Goal: Navigation & Orientation: Find specific page/section

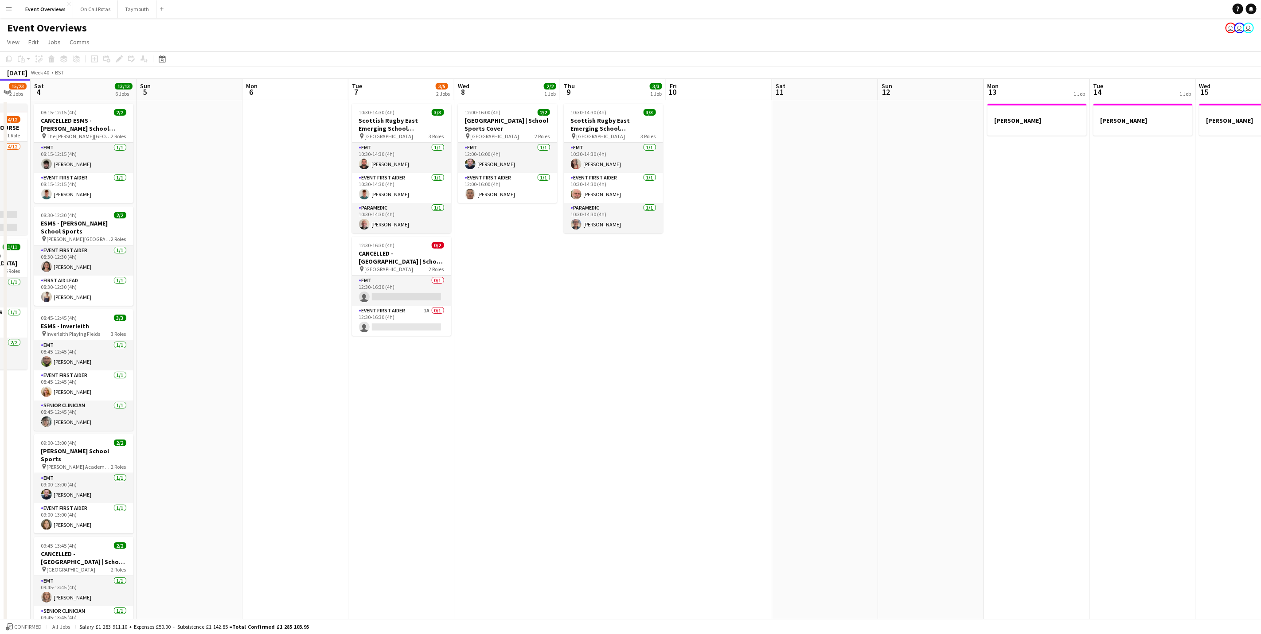
drag, startPoint x: 615, startPoint y: 386, endPoint x: 551, endPoint y: 394, distance: 64.3
click at [552, 390] on app-calendar-viewport "Wed 1 Thu 2 Fri 3 15/23 2 Jobs Sat 4 13/13 6 Jobs Sun 5 Mon 6 Tue 7 3/5 2 Jobs …" at bounding box center [630, 423] width 1261 height 689
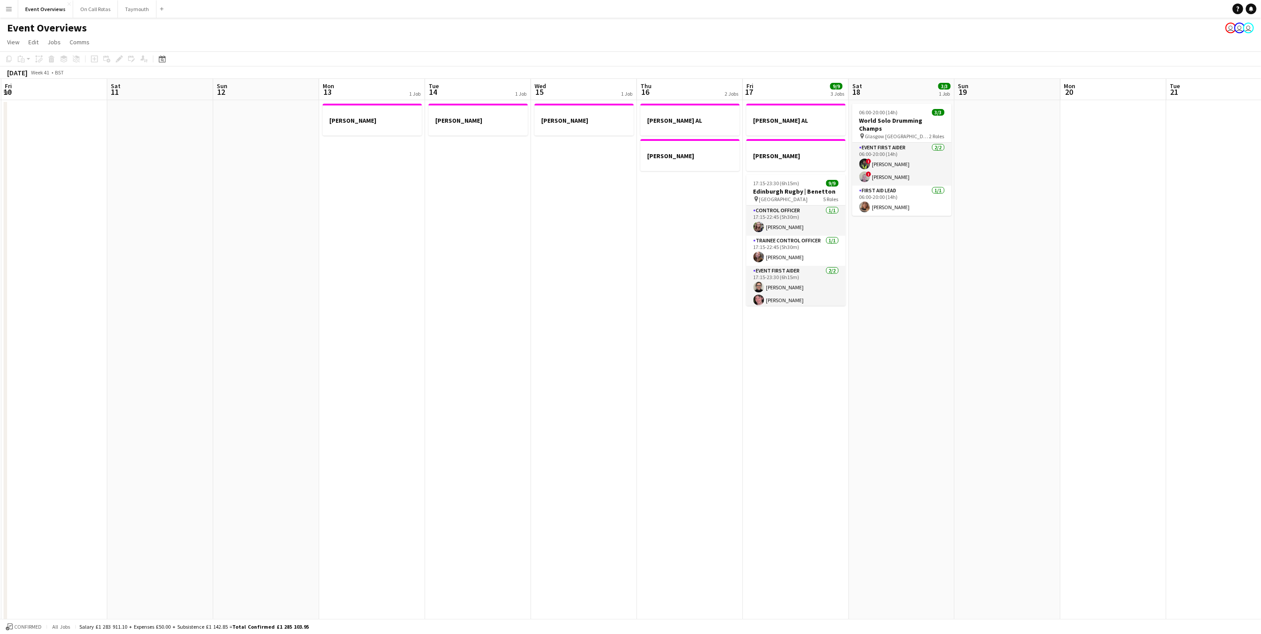
drag, startPoint x: 547, startPoint y: 407, endPoint x: 536, endPoint y: 407, distance: 11.1
click at [536, 407] on app-calendar-viewport "Tue 7 3/5 2 Jobs Wed 8 2/2 1 Job Thu 9 3/3 1 Job Fri 10 Sat 11 Sun 12 Mon 13 1 …" at bounding box center [630, 420] width 1261 height 682
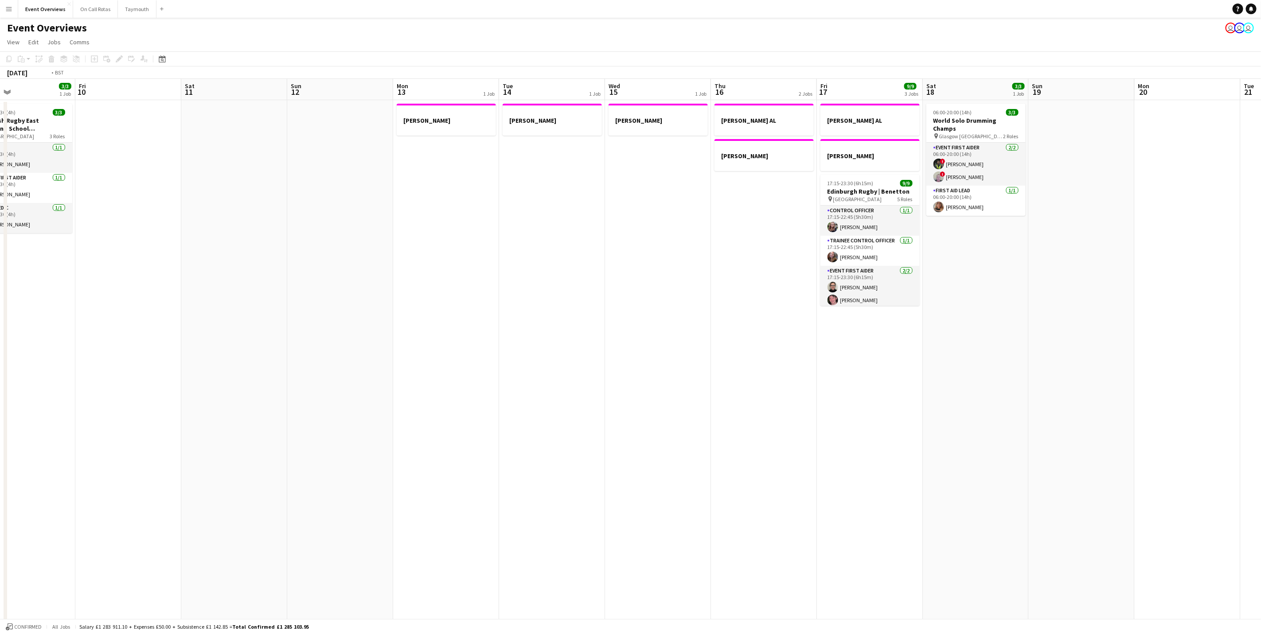
drag, startPoint x: 810, startPoint y: 416, endPoint x: 418, endPoint y: 412, distance: 392.8
click at [418, 412] on app-calendar-viewport "Tue 7 3/5 2 Jobs Wed 8 2/2 1 Job Thu 9 3/3 1 Job Fri 10 Sat 11 Sun 12 Mon 13 1 …" at bounding box center [630, 420] width 1261 height 682
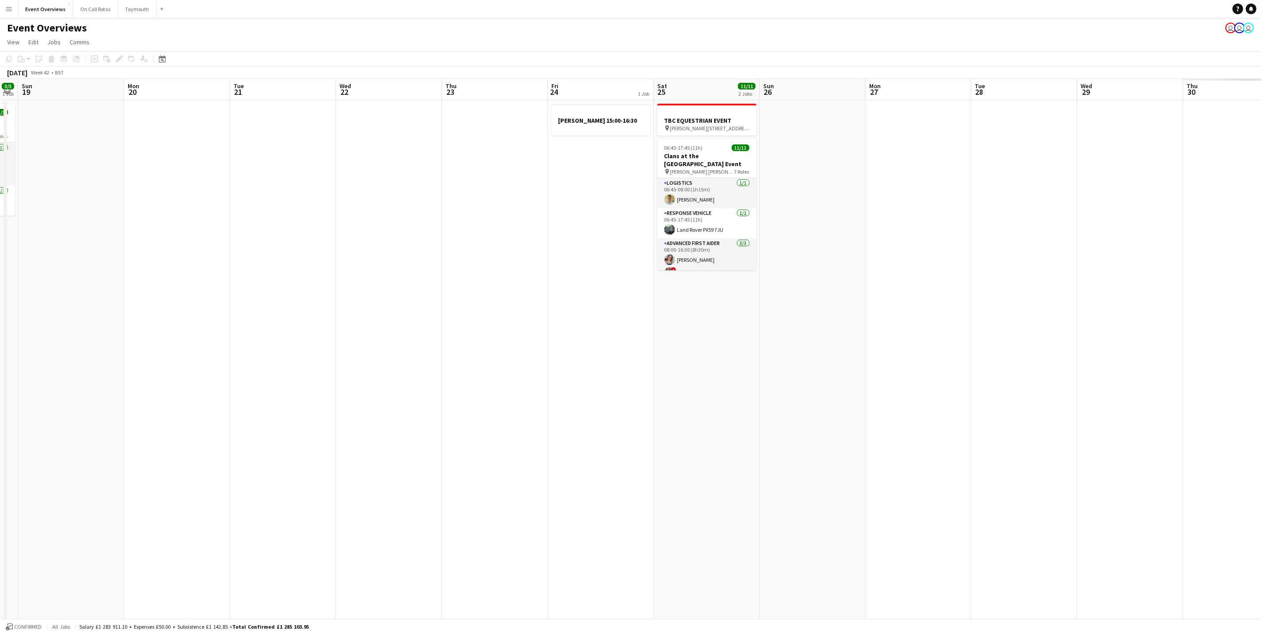
drag, startPoint x: 466, startPoint y: 415, endPoint x: 364, endPoint y: 402, distance: 102.4
click at [364, 402] on app-calendar-viewport "Thu 16 2 Jobs Fri 17 9/9 3 Jobs Sat 18 3/3 1 Job Sun 19 Mon 20 Tue 21 Wed 22 Th…" at bounding box center [630, 420] width 1261 height 682
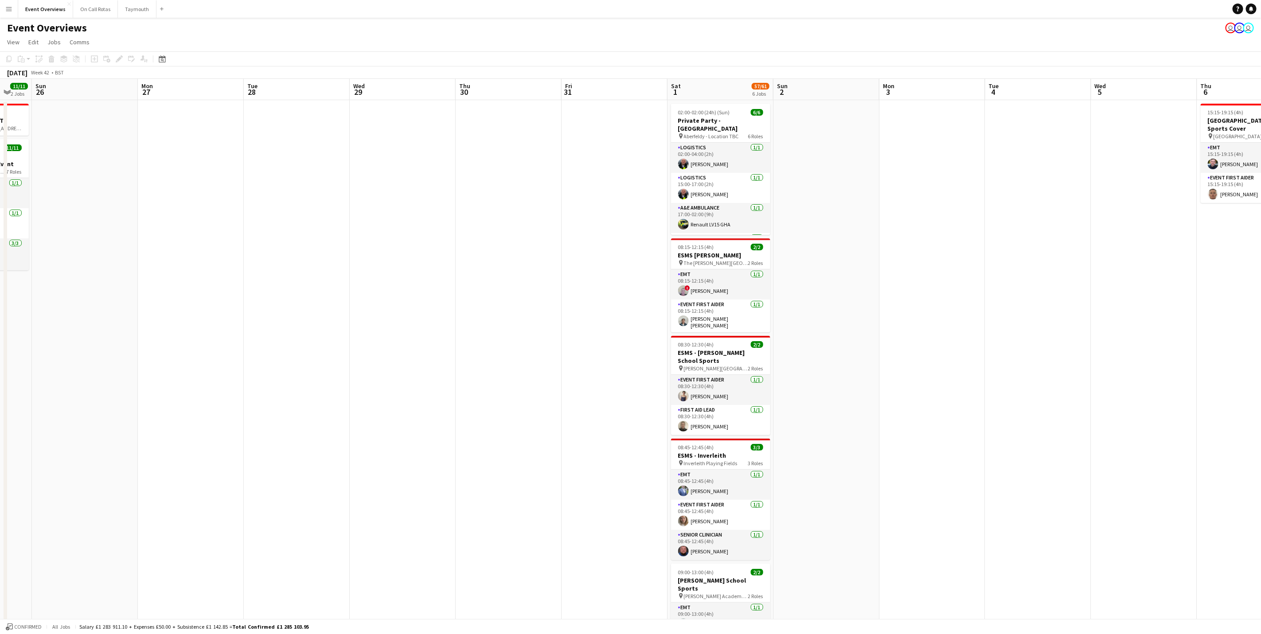
scroll to position [0, 318]
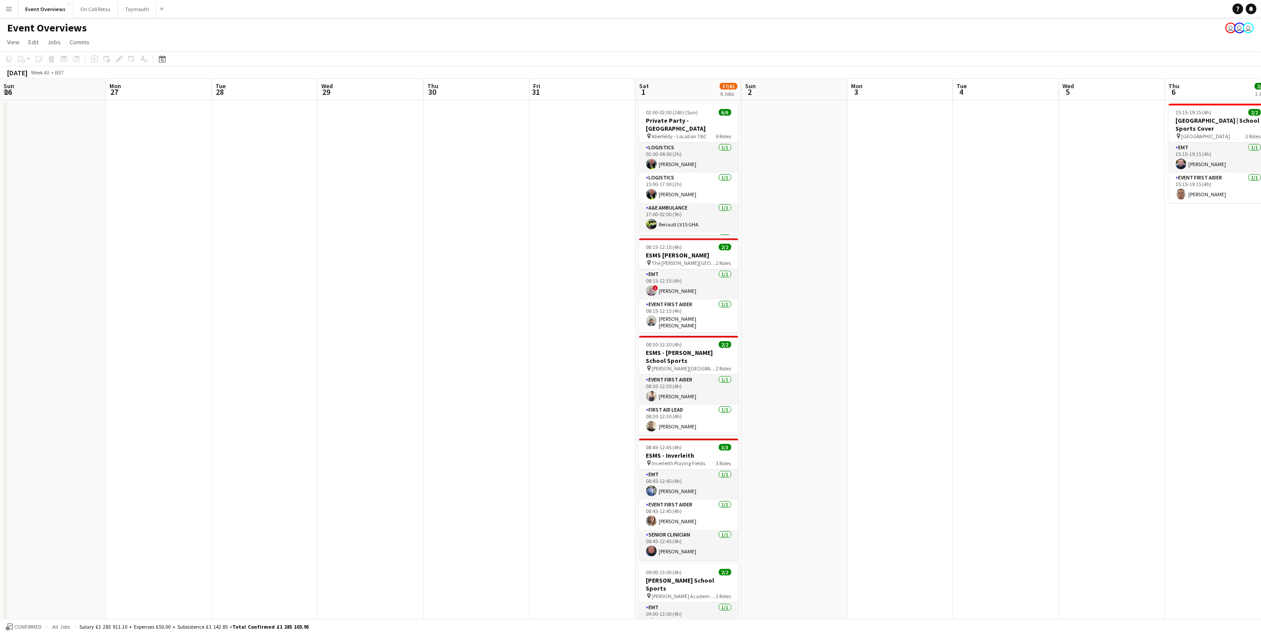
drag, startPoint x: 975, startPoint y: 372, endPoint x: 217, endPoint y: 366, distance: 758.1
click at [217, 366] on app-calendar-viewport "Thu 23 Fri 24 1 Job Sat 25 11/11 2 Jobs Sun 26 Mon 27 Tue 28 Wed 29 Thu 30 Fri …" at bounding box center [630, 447] width 1261 height 737
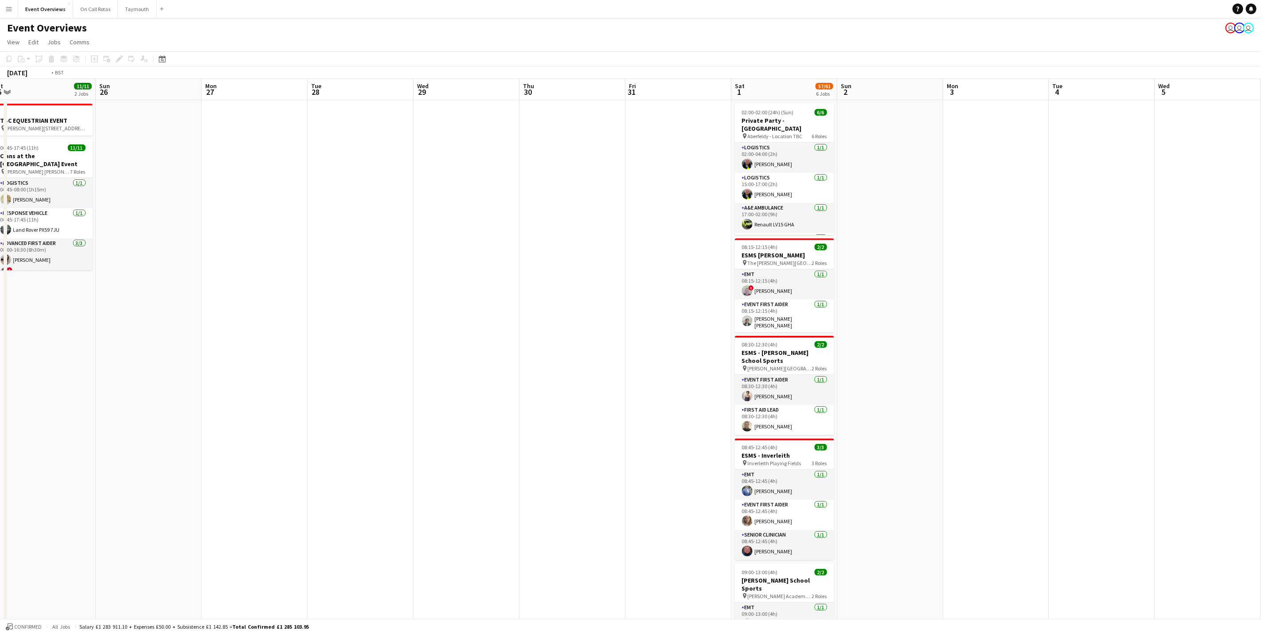
scroll to position [0, 310]
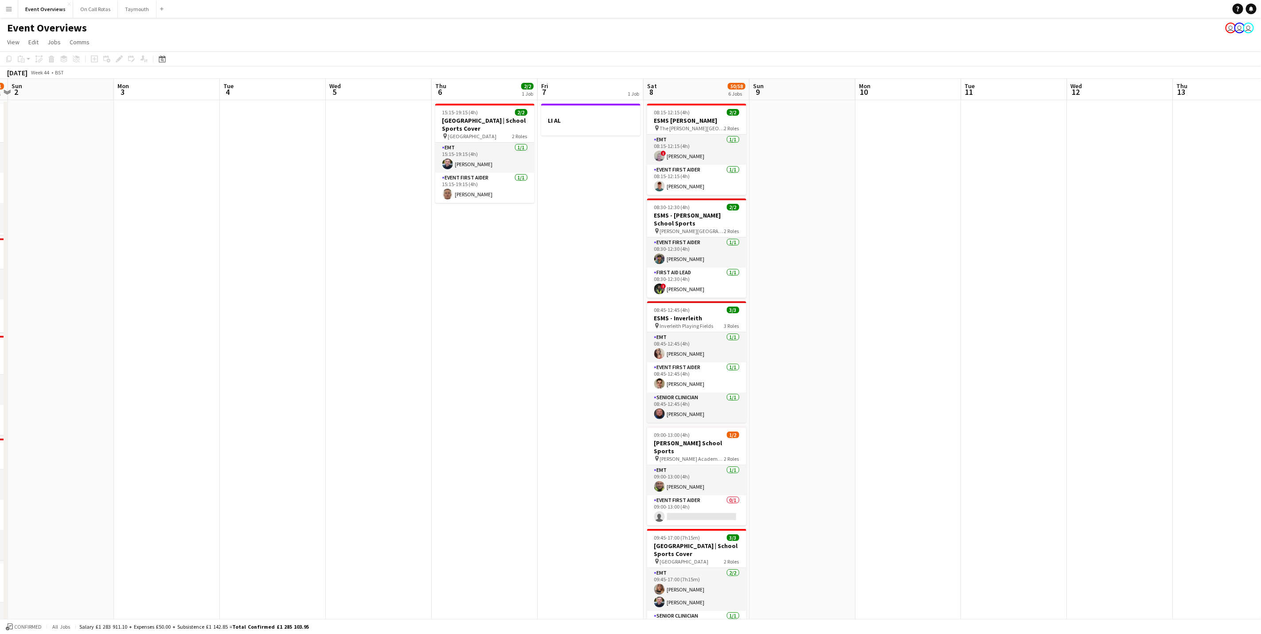
drag, startPoint x: 971, startPoint y: 271, endPoint x: 237, endPoint y: 288, distance: 733.9
click at [237, 288] on app-calendar-viewport "Thu 30 Fri 31 Sat 1 57/61 6 Jobs Sun 2 Mon 3 Tue 4 Wed 5 Thu 6 2/2 1 Job Fri 7 …" at bounding box center [630, 447] width 1261 height 737
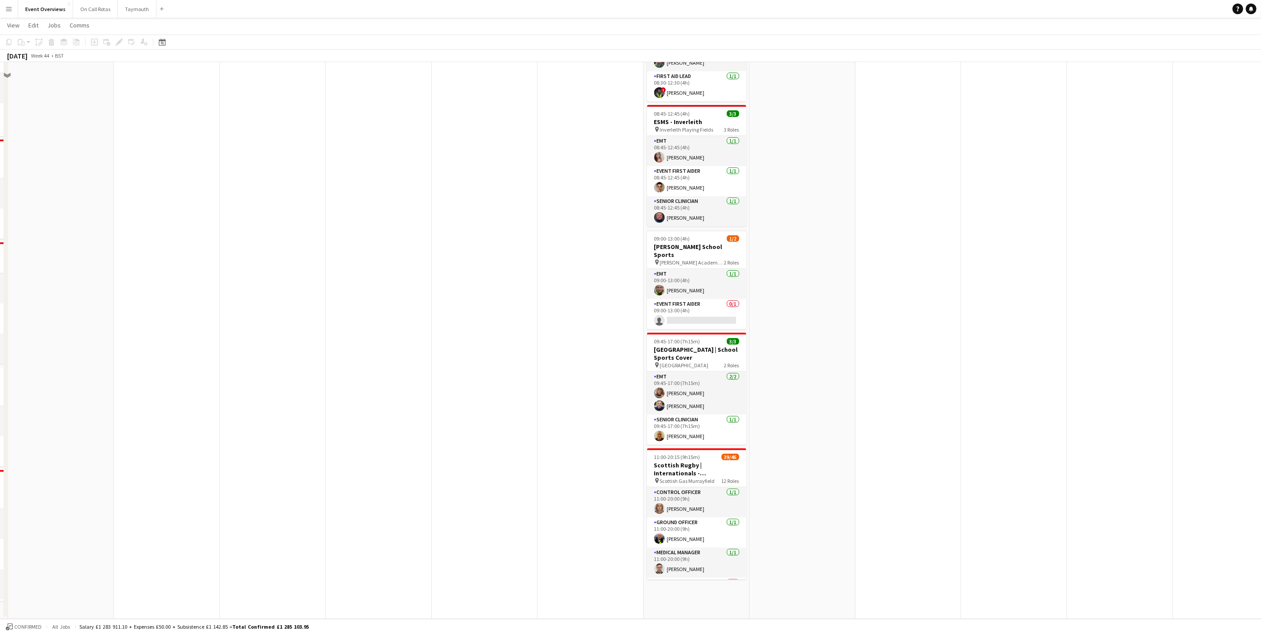
scroll to position [0, 0]
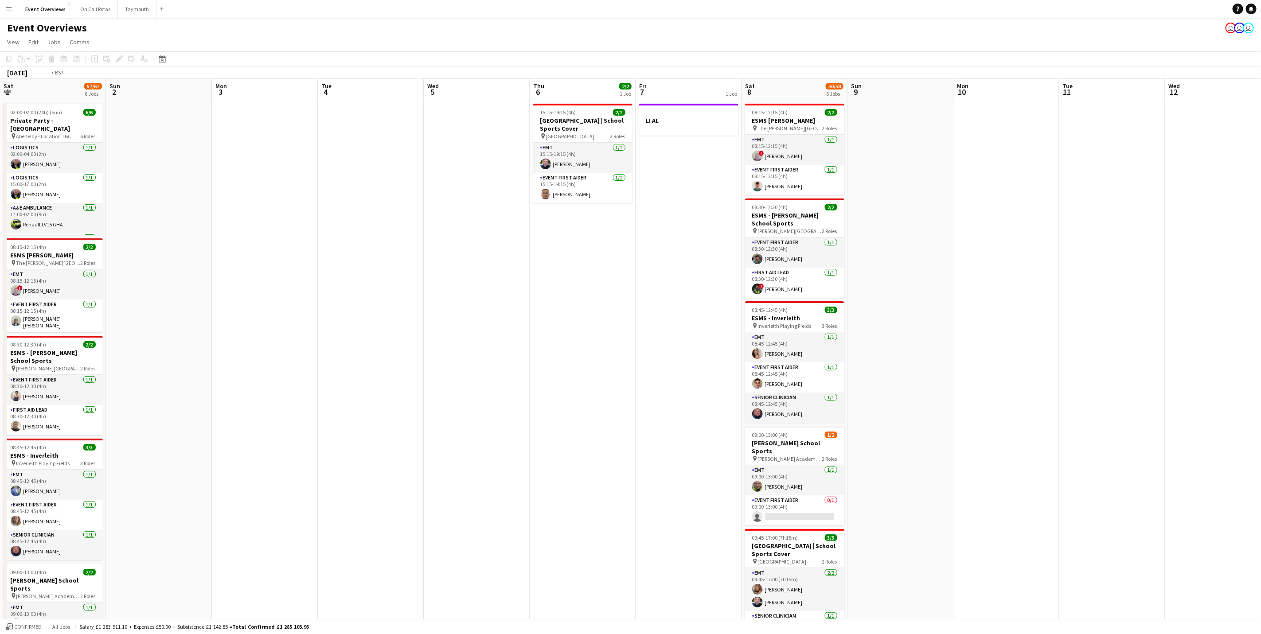
drag, startPoint x: 794, startPoint y: 259, endPoint x: 905, endPoint y: 235, distance: 113.4
click at [911, 235] on app-calendar-viewport "Thu 30 Fri 31 Sat 1 57/61 6 Jobs Sun 2 Mon 3 Tue 4 Wed 5 Thu 6 2/2 1 Job Fri 7 …" at bounding box center [630, 447] width 1261 height 737
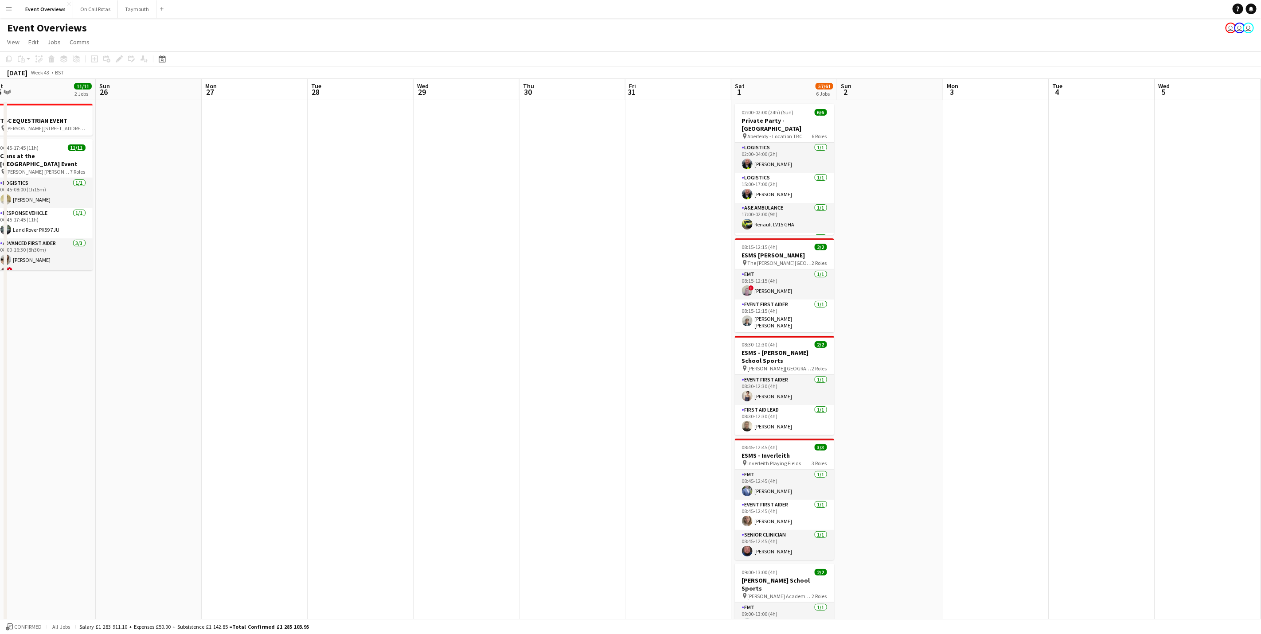
drag, startPoint x: 248, startPoint y: 294, endPoint x: 857, endPoint y: 272, distance: 609.5
click at [860, 272] on app-calendar-viewport "Thu 23 Fri 24 1 Job Sat 25 11/11 2 Jobs Sun 26 Mon 27 Tue 28 Wed 29 Thu 30 Fri …" at bounding box center [630, 447] width 1261 height 737
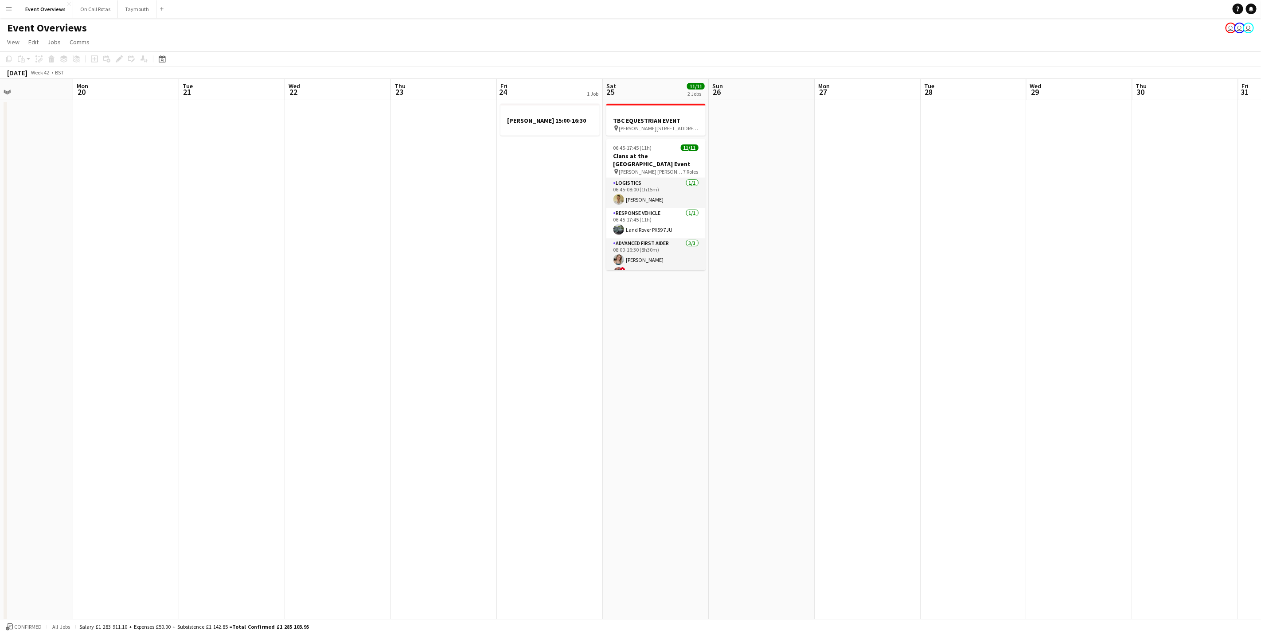
drag, startPoint x: 735, startPoint y: 355, endPoint x: 622, endPoint y: 375, distance: 114.0
click at [733, 356] on app-calendar-viewport "Fri 17 9/9 3 Jobs Sat 18 3/3 1 Job Sun 19 Mon 20 Tue 21 Wed 22 Thu 23 Fri 24 1 …" at bounding box center [630, 447] width 1261 height 737
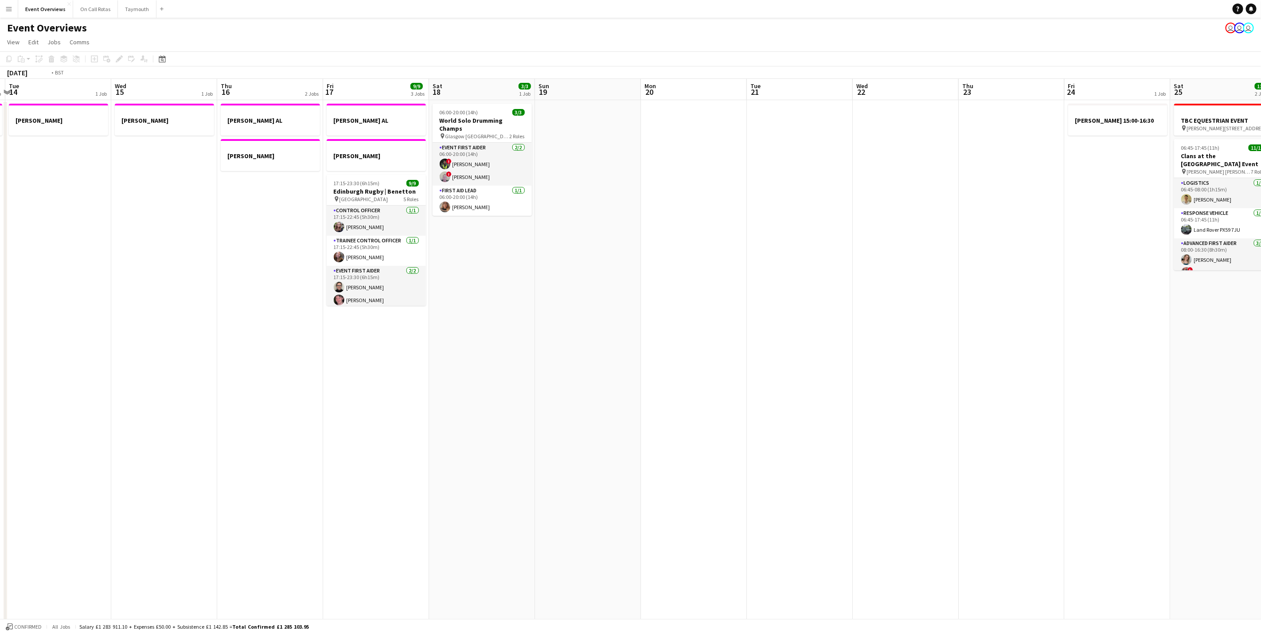
drag, startPoint x: 195, startPoint y: 390, endPoint x: 645, endPoint y: 447, distance: 454.0
click at [645, 447] on app-calendar-viewport "Sun 12 Mon 13 1 Job Tue 14 1 Job Wed 15 1 Job Thu 16 2 Jobs Fri 17 9/9 3 Jobs S…" at bounding box center [630, 447] width 1261 height 737
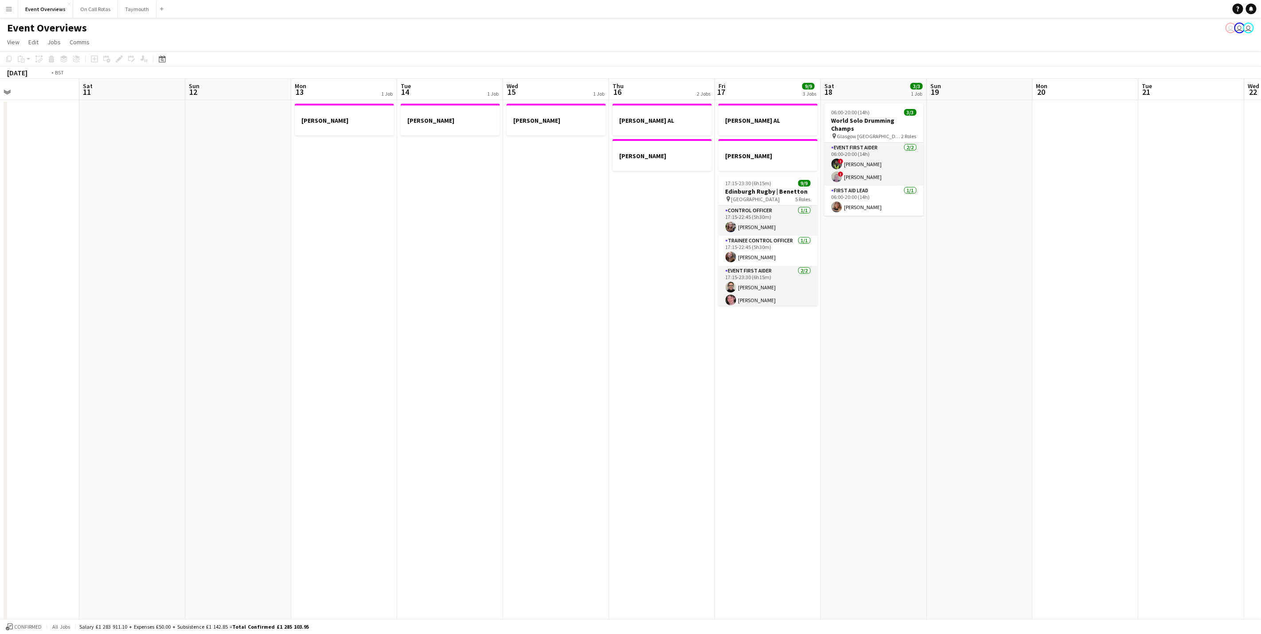
drag, startPoint x: 490, startPoint y: 433, endPoint x: 946, endPoint y: 434, distance: 455.7
click at [958, 444] on app-calendar-viewport "Wed 8 2/2 1 Job Thu 9 3/3 1 Job Fri 10 Sat 11 Sun 12 Mon 13 1 Job Tue 14 1 Job …" at bounding box center [630, 447] width 1261 height 737
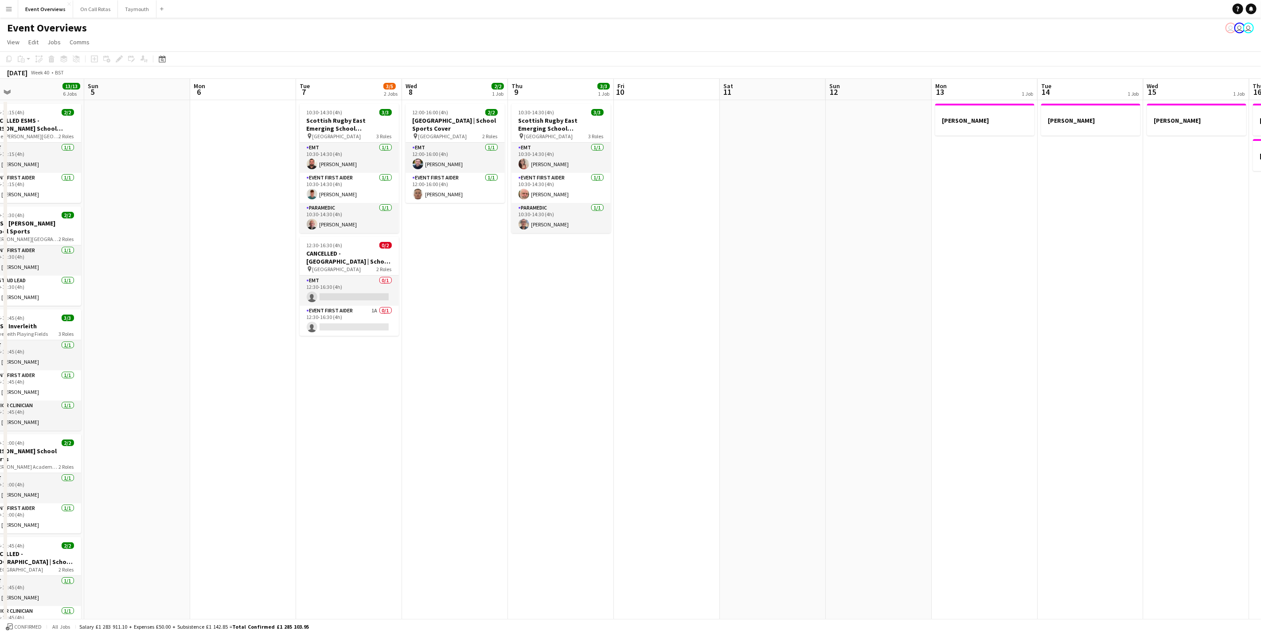
scroll to position [0, 213]
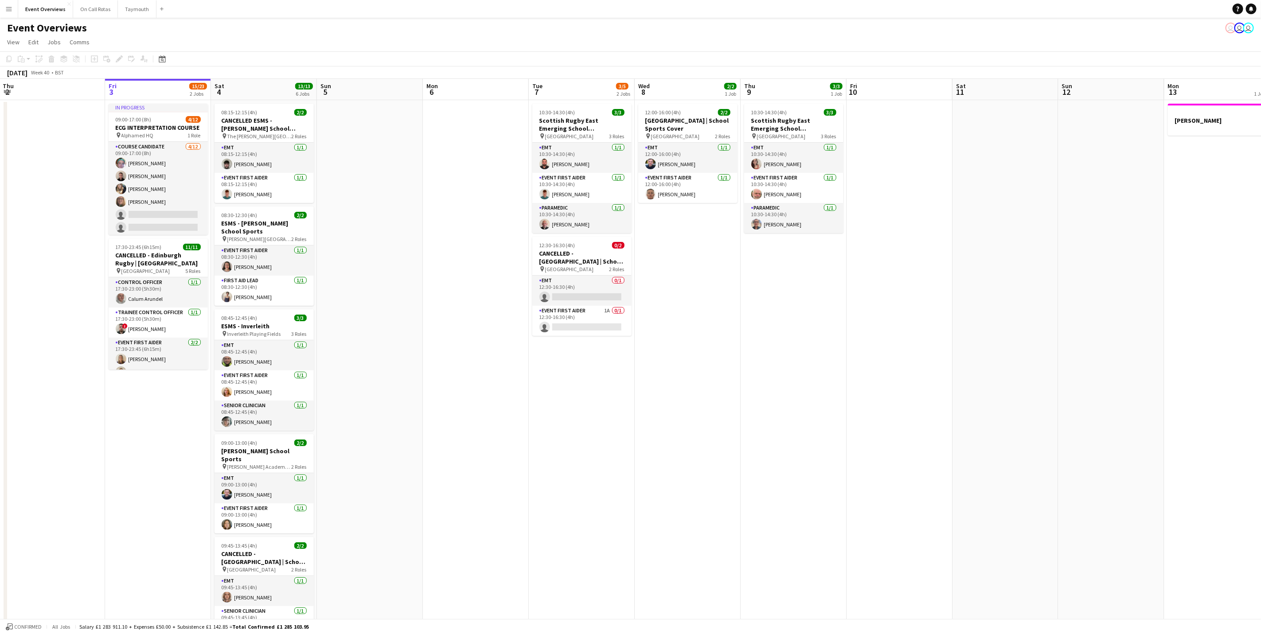
drag, startPoint x: 554, startPoint y: 390, endPoint x: 850, endPoint y: 368, distance: 297.4
click at [850, 368] on app-calendar-viewport "Tue 30 Wed 1 Thu 2 Fri 3 15/23 2 Jobs Sat 4 13/13 6 Jobs Sun 5 Mon 6 Tue 7 3/5 …" at bounding box center [630, 447] width 1261 height 737
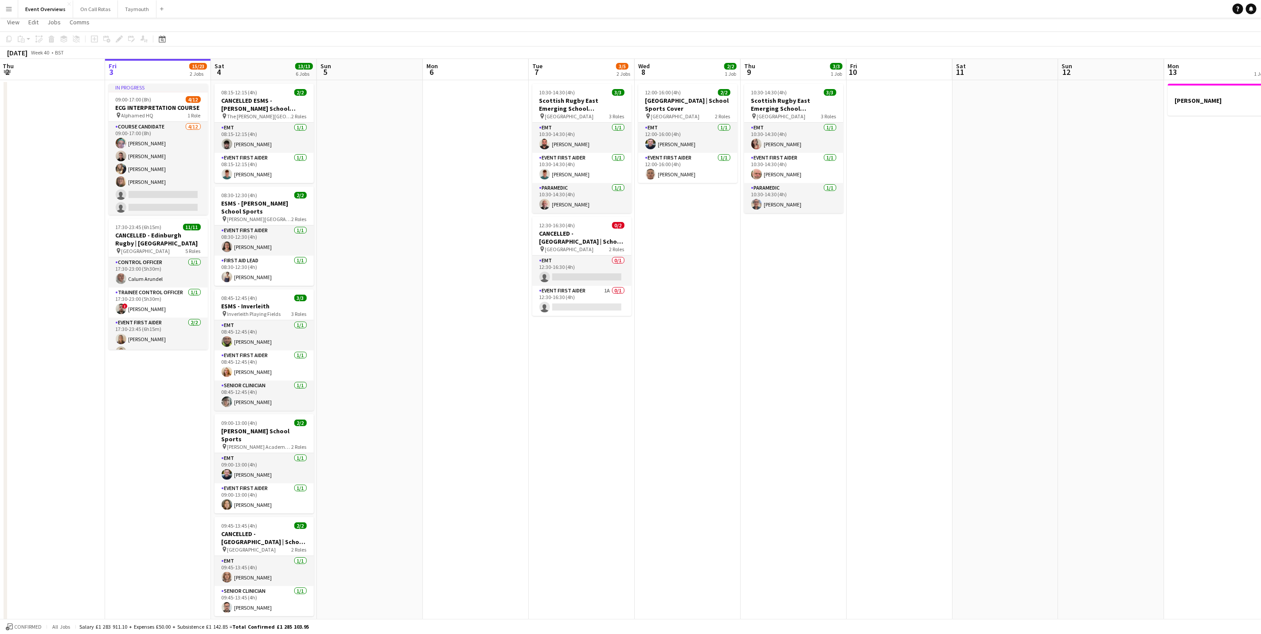
scroll to position [0, 0]
